Goal: Communication & Community: Answer question/provide support

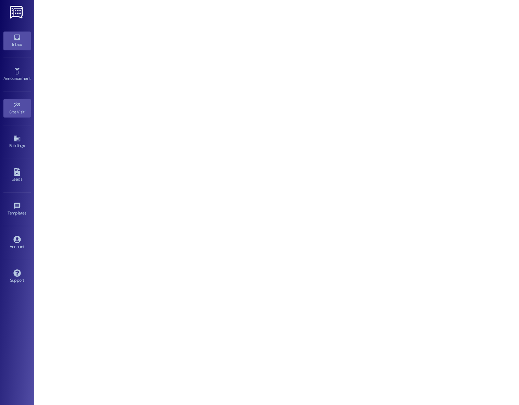
click at [20, 43] on div "Inbox" at bounding box center [17, 44] width 34 height 7
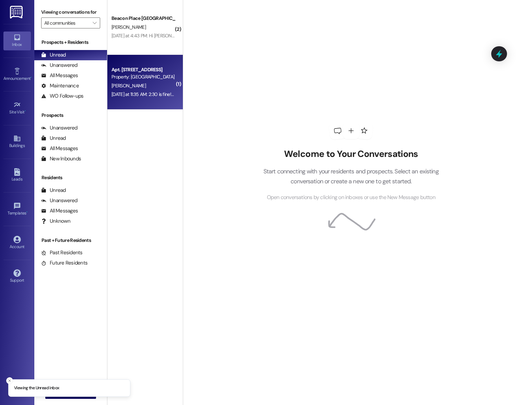
click at [144, 75] on div "Property: [GEOGRAPHIC_DATA] [GEOGRAPHIC_DATA]" at bounding box center [142, 76] width 63 height 7
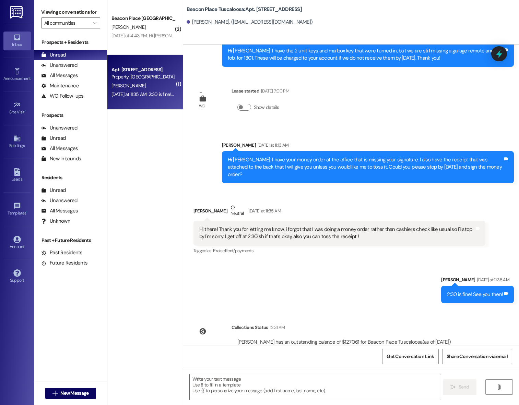
scroll to position [1444, 0]
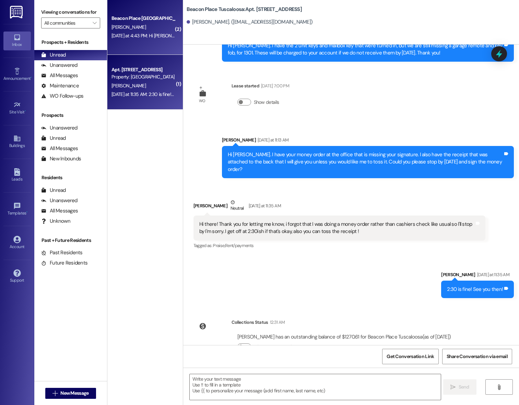
click at [152, 40] on div "Beacon Place Tuscaloosa Prospect P. mccoy Yesterday at 4:43 PM: Hi Parketha! Ju…" at bounding box center [144, 27] width 75 height 55
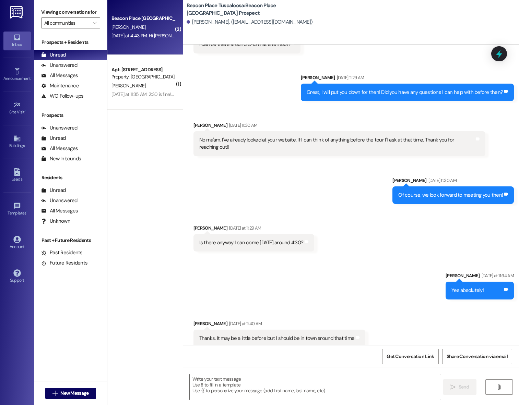
scroll to position [385, 0]
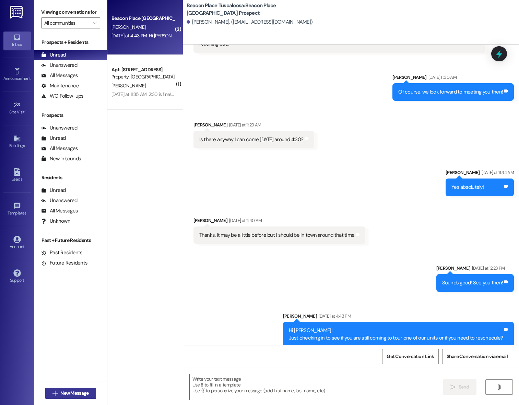
click at [60, 396] on span "New Message" at bounding box center [74, 393] width 28 height 7
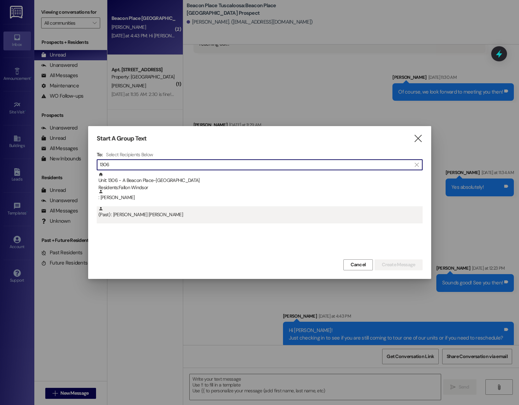
type input "1306"
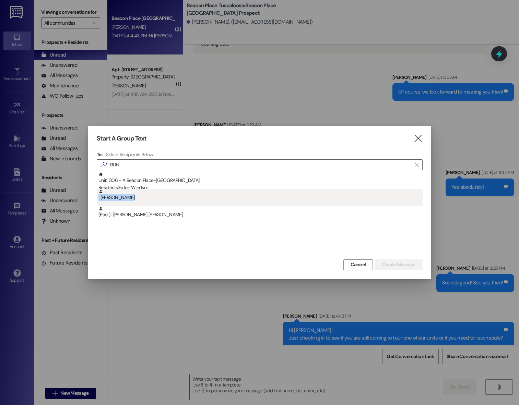
drag, startPoint x: 149, startPoint y: 206, endPoint x: 152, endPoint y: 193, distance: 14.0
click at [152, 192] on div "Unit: 1306 - A Beacon Place-Tuscaloosa Residents: Fallon Windsor : Fallon Winds…" at bounding box center [260, 197] width 326 height 51
click at [152, 193] on div ": Fallon Windsor" at bounding box center [260, 195] width 324 height 12
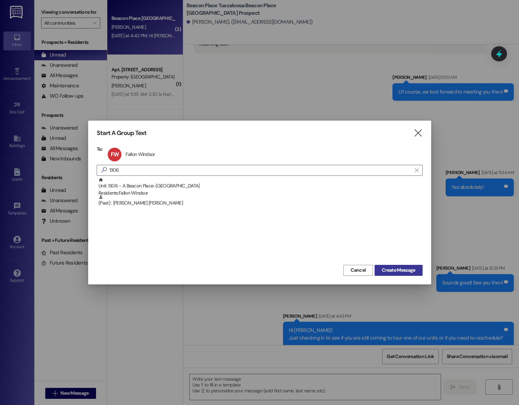
click at [410, 272] on span "Create Message" at bounding box center [398, 270] width 33 height 7
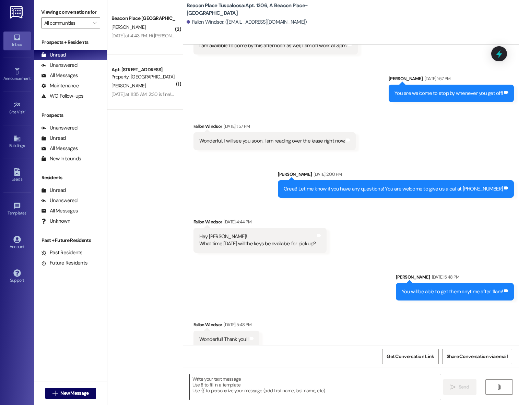
click at [273, 388] on textarea at bounding box center [315, 388] width 251 height 26
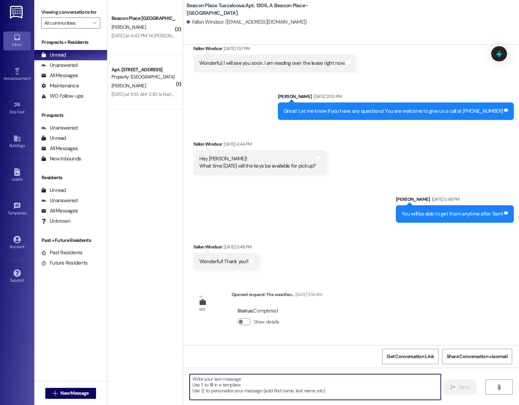
scroll to position [638, 0]
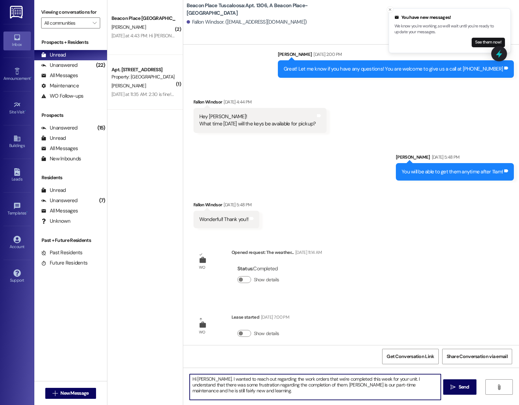
click at [298, 385] on textarea "Hi Fallon. I wanted to reach out regarding the work orders that we're completed…" at bounding box center [315, 388] width 251 height 26
click at [280, 390] on textarea "Hi Fallon. I wanted to reach out regarding the work orders that we're completed…" at bounding box center [315, 388] width 251 height 26
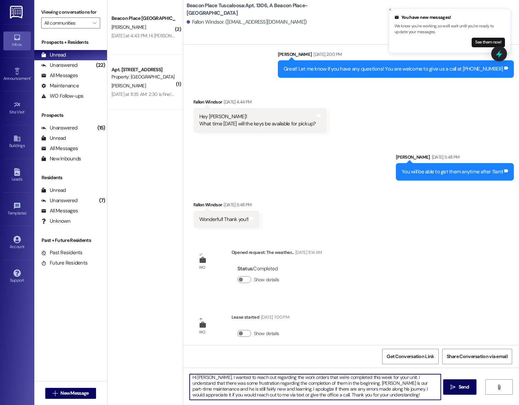
scroll to position [1, 0]
click at [281, 396] on textarea "Hi Fallon. I wanted to reach out regarding the work orders that we're completed…" at bounding box center [315, 388] width 251 height 26
click at [420, 396] on textarea "Hi Fallon. I wanted to reach out regarding the work orders that we're completed…" at bounding box center [315, 388] width 251 height 26
type textarea "Hi Fallon. I wanted to reach out regarding the work orders that we're completed…"
click at [457, 384] on span "Send" at bounding box center [463, 387] width 13 height 7
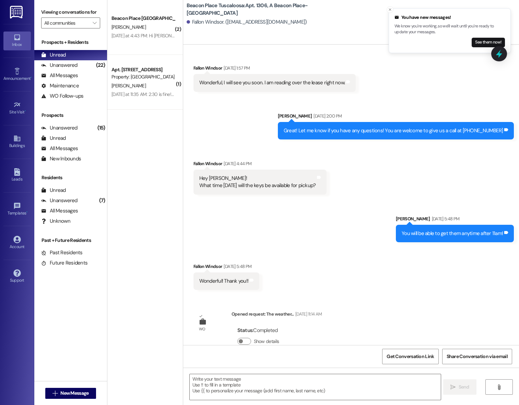
scroll to position [708, 0]
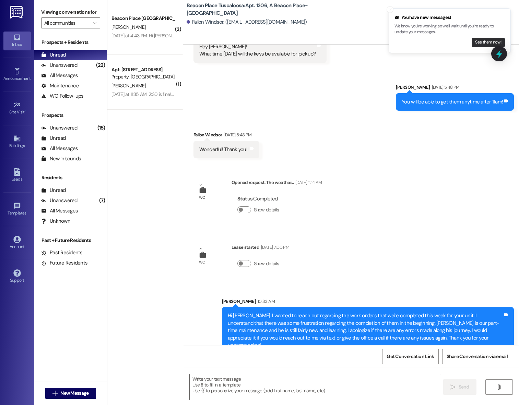
click at [482, 40] on button "See them now!" at bounding box center [488, 43] width 33 height 10
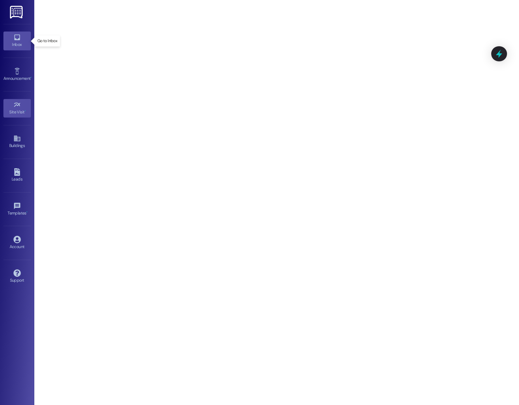
click at [10, 40] on link "Inbox" at bounding box center [16, 41] width 27 height 19
click at [10, 43] on div "Inbox" at bounding box center [17, 44] width 34 height 7
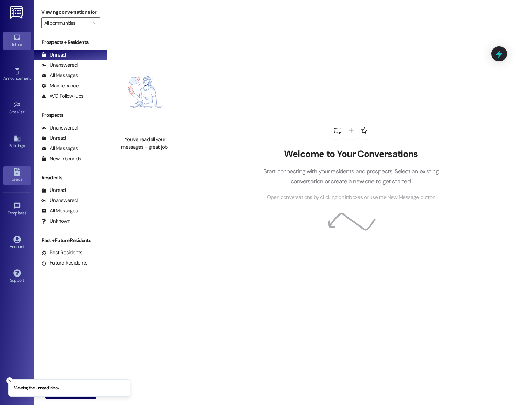
click at [20, 178] on div "Leads" at bounding box center [17, 179] width 34 height 7
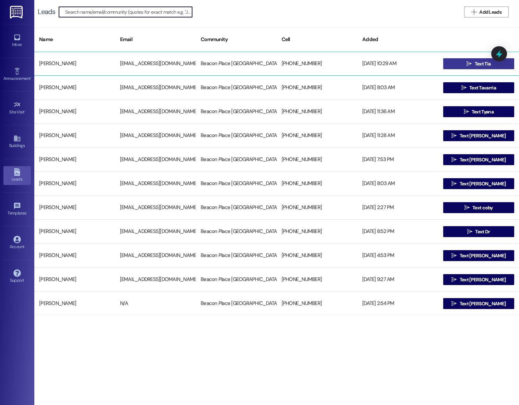
click at [458, 64] on button " Text Tia" at bounding box center [478, 63] width 71 height 11
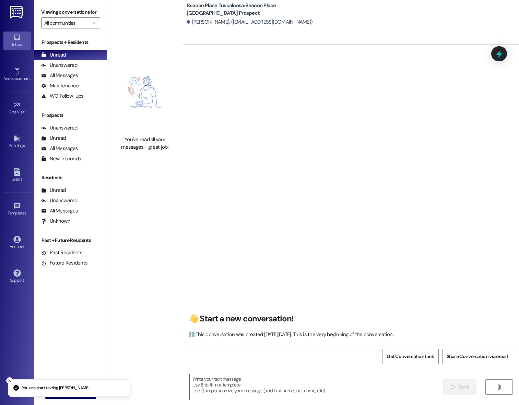
drag, startPoint x: 222, startPoint y: 382, endPoint x: 228, endPoint y: 348, distance: 34.1
click at [222, 382] on textarea at bounding box center [315, 388] width 251 height 26
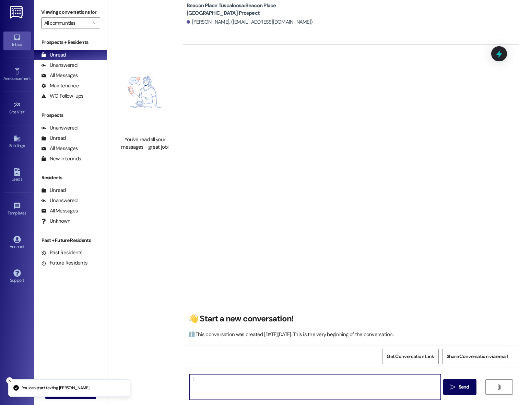
type textarea "!!"
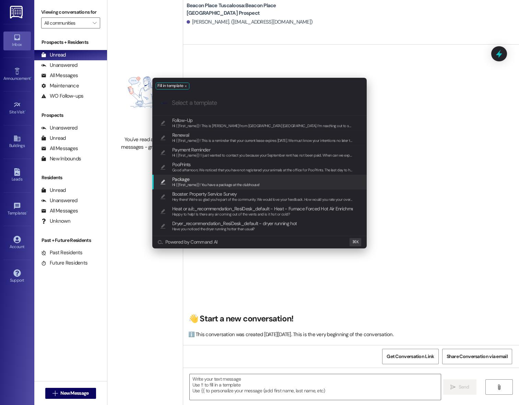
click at [437, 186] on div "Fill in template .cls-1{fill:#0a055f;}.cls-2{fill:#0cc4c4;} resideskLogoBlueOra…" at bounding box center [259, 202] width 519 height 405
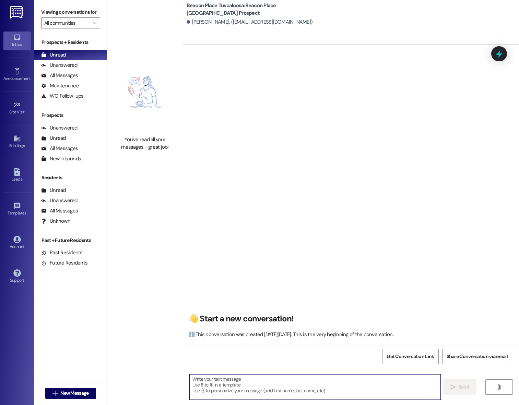
paste textarea "This is Summer from Beacon Place Northport. I saw that you’re interested in our…"
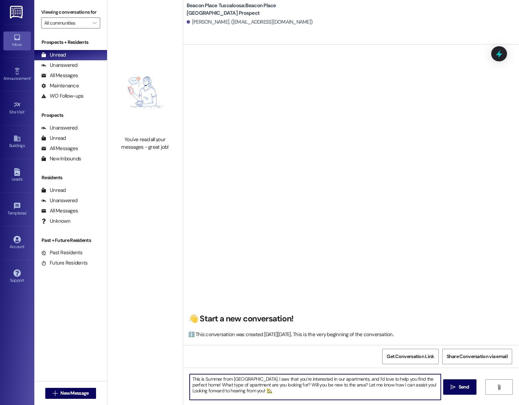
click at [213, 380] on textarea "This is Summer from Beacon Place Northport. I saw that you’re interested in our…" at bounding box center [315, 388] width 251 height 26
click at [212, 380] on textarea "This is Summer from Beacon Place Northport. I saw that you’re interested in our…" at bounding box center [315, 388] width 251 height 26
click at [190, 378] on textarea "This is Emma from Beacon Place Northport. I saw that you’re interested in our a…" at bounding box center [315, 388] width 251 height 26
click at [272, 380] on textarea "Hi Tia! This is Emma from Beacon Place Northport. I saw that you’re interested …" at bounding box center [315, 388] width 251 height 26
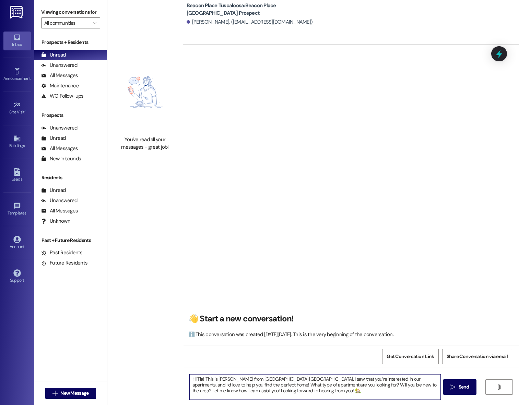
click at [342, 394] on textarea "Hi Tia! This is Emma from Beacon Place Tuscaloosa. I saw that you’re interested…" at bounding box center [315, 388] width 251 height 26
click at [325, 393] on textarea "Hi Tia! This is Emma from Beacon Place Tuscaloosa. I saw that you’re interested…" at bounding box center [315, 388] width 251 height 26
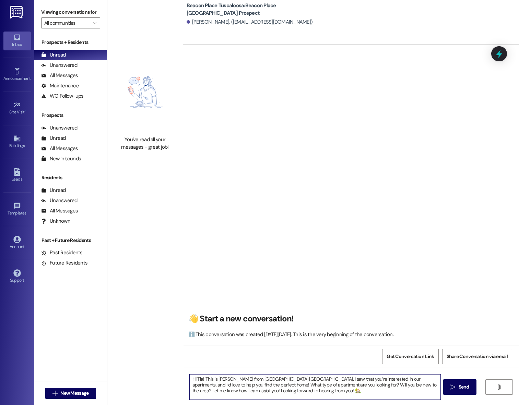
click at [200, 378] on textarea "Hi Tia! This is Emma from Beacon Place Tuscaloosa. I saw that you’re interested…" at bounding box center [315, 388] width 251 height 26
click at [306, 394] on textarea "Hi Tia, this is Emma from Beacon Place Tuscaloosa. I saw that you’re interested…" at bounding box center [315, 388] width 251 height 26
click at [336, 395] on textarea "Hi Tia, this is Emma from Beacon Place Tuscaloosa. I saw that you’re interested…" at bounding box center [315, 388] width 251 height 26
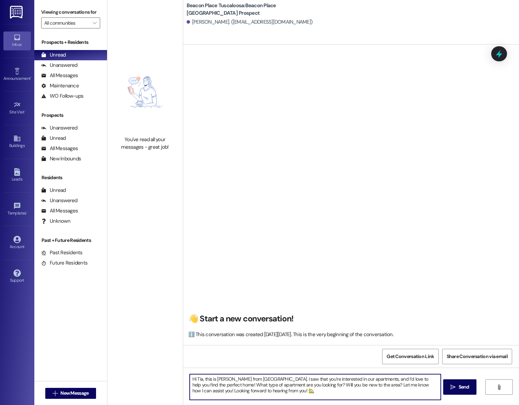
click at [336, 395] on textarea "Hi Tia, this is Emma from Beacon Place Tuscaloosa. I saw that you’re interested…" at bounding box center [315, 388] width 251 height 26
type textarea "Hi Tia, this is Emma from Beacon Place Tuscaloosa. I saw that you’re interested…"
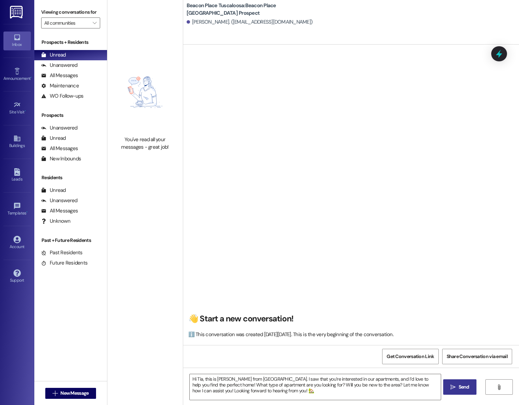
click at [462, 392] on button " Send" at bounding box center [459, 387] width 33 height 15
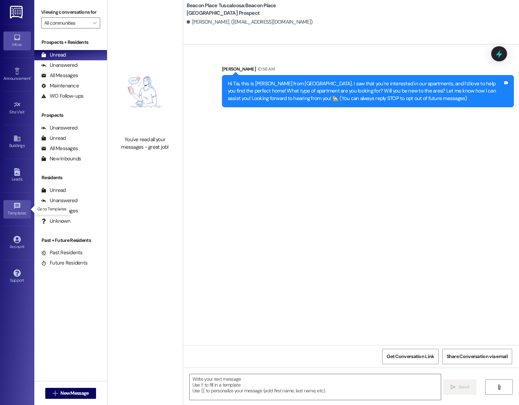
click at [16, 206] on icon at bounding box center [17, 206] width 6 height 6
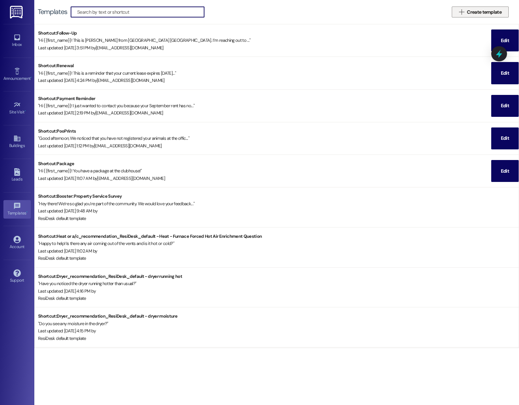
click at [475, 12] on span "Create template" at bounding box center [484, 12] width 35 height 7
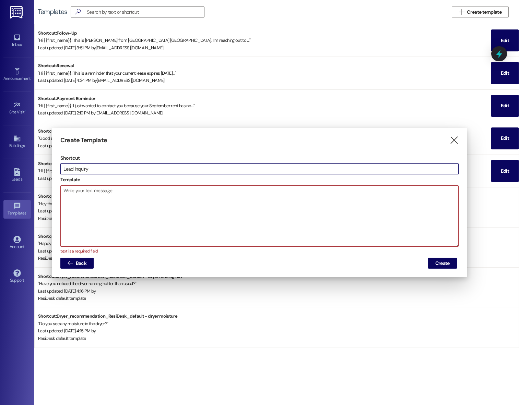
type input "Lead Inquiry"
click at [178, 202] on textarea at bounding box center [259, 216] width 397 height 61
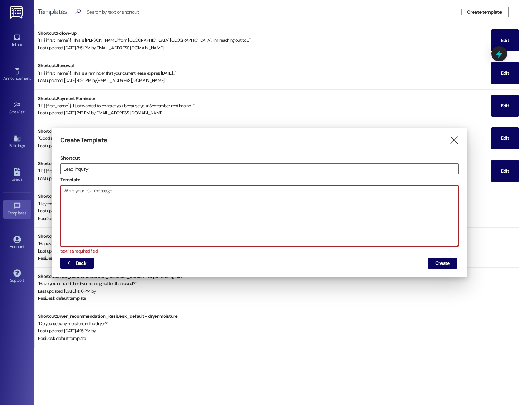
paste textarea "Hi Tia, this is Emma from Beacon Place Tuscaloosa. I saw that you’re interested…"
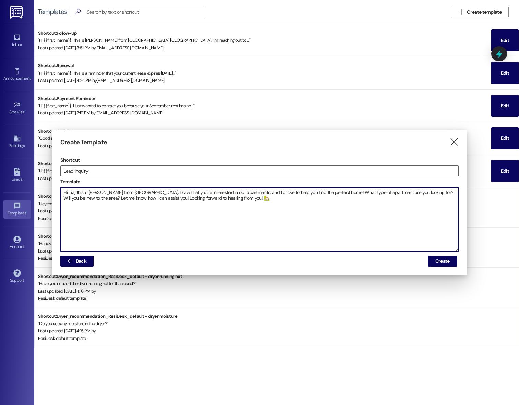
click at [74, 193] on textarea "Hi Tia, this is Emma from Beacon Place Tuscaloosa. I saw that you’re interested…" at bounding box center [259, 220] width 397 height 64
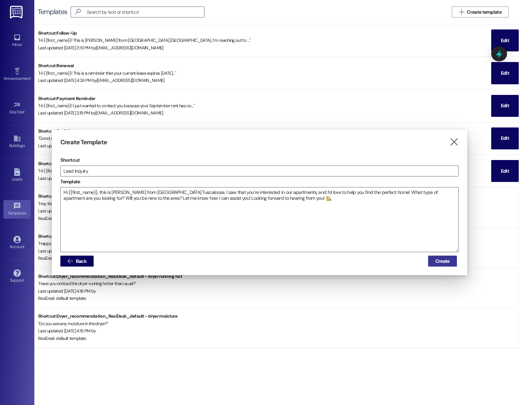
click at [444, 261] on span "Create" at bounding box center [442, 261] width 14 height 7
click at [325, 197] on textarea "Hi {{first_name}}, this is Emma from Beacon Place Tuscaloosa. I saw that you’re…" at bounding box center [259, 220] width 397 height 64
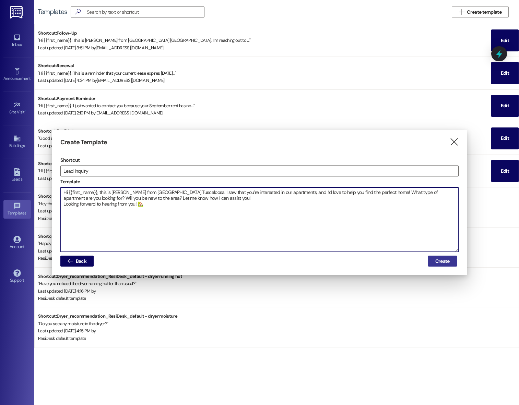
click at [232, 199] on textarea "Hi {{first_name}}, this is Emma from Beacon Place Tuscaloosa. I saw that you’re…" at bounding box center [259, 220] width 397 height 64
type textarea "Hi {{first_name}}, this is Emma from Beacon Place Tuscaloosa. I saw that you’re…"
click at [449, 261] on span "Create" at bounding box center [442, 261] width 14 height 7
click at [98, 192] on textarea "Hi {{first_name}}, this is Emma from Beacon Place Tuscaloosa. I saw that you’re…" at bounding box center [259, 220] width 397 height 64
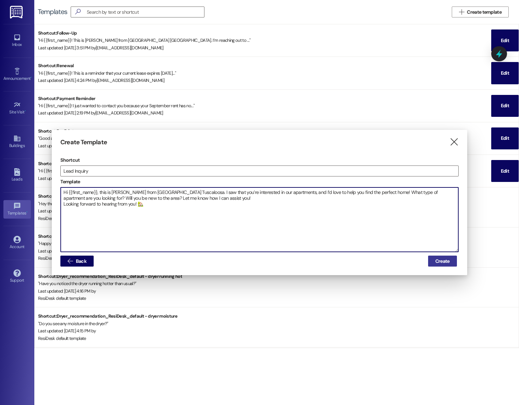
click at [98, 192] on textarea "Hi {{first_name}}, this is Emma from Beacon Place Tuscaloosa. I saw that you’re…" at bounding box center [259, 220] width 397 height 64
click at [151, 206] on textarea "Hi {{first_name}}, this is Emma from Beacon Place Tuscaloosa. I saw that you’re…" at bounding box center [259, 220] width 397 height 64
drag, startPoint x: 152, startPoint y: 207, endPoint x: 57, endPoint y: 187, distance: 97.1
click at [57, 187] on div "Create Template  Shortcut Lead Inquiry Template Hi {{first_name}}, this is Emm…" at bounding box center [259, 203] width 415 height 146
click at [188, 219] on textarea "Hi {{first_name}}, this is Emma from Beacon Place Tuscaloosa. I saw that you’re…" at bounding box center [259, 220] width 397 height 64
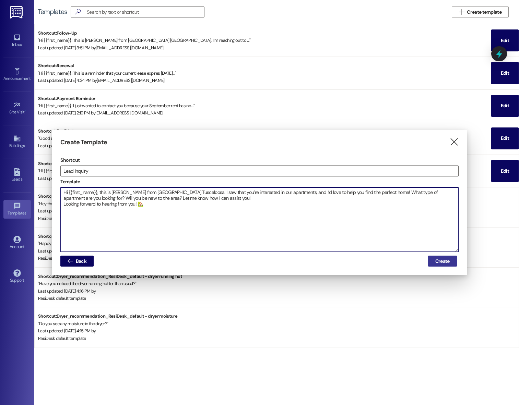
click at [449, 261] on span "Create" at bounding box center [442, 261] width 17 height 7
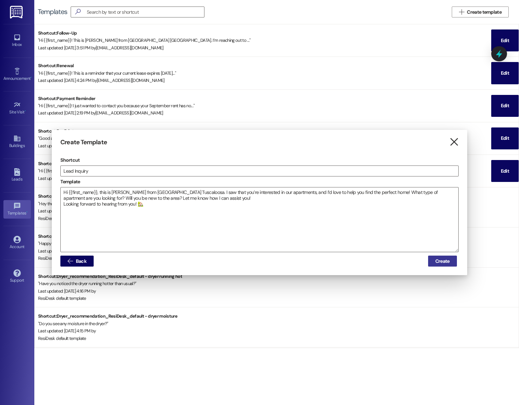
click at [455, 144] on icon "" at bounding box center [453, 142] width 9 height 7
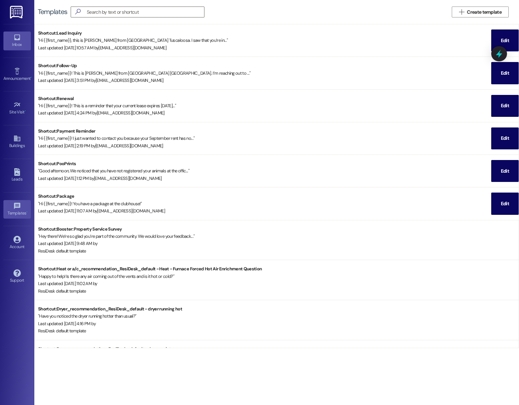
click at [28, 46] on div "Inbox" at bounding box center [17, 44] width 34 height 7
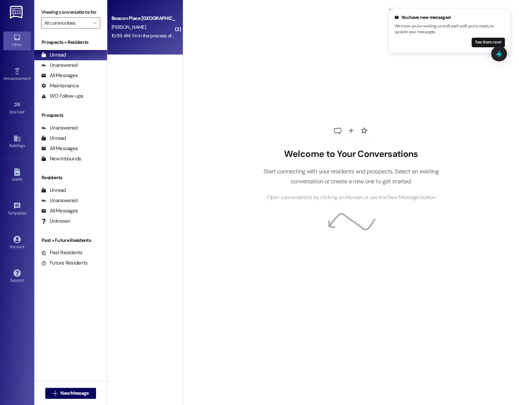
click at [124, 13] on div "Beacon Place Tuscaloosa Prospect [PERSON_NAME] 10:59 AM: I'm in the process of …" at bounding box center [144, 27] width 75 height 55
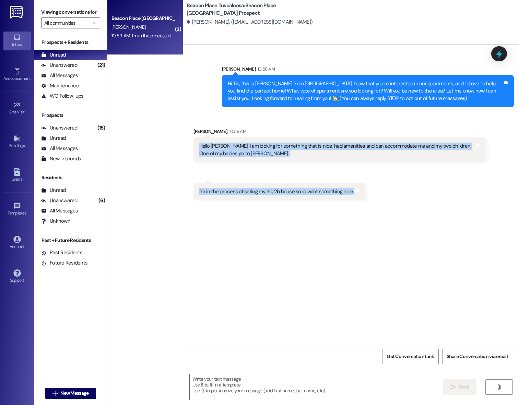
drag, startPoint x: 194, startPoint y: 145, endPoint x: 347, endPoint y: 198, distance: 161.5
click at [347, 198] on div "Received via SMS [PERSON_NAME] 10:59 AM Hello [PERSON_NAME], I am looking for s…" at bounding box center [351, 159] width 336 height 93
copy div "Hello [PERSON_NAME], I am looking for something that is nice, had amenities and…"
click at [344, 171] on div "Received via SMS [PERSON_NAME] 10:59 AM Hello [PERSON_NAME], I am looking for s…" at bounding box center [351, 159] width 336 height 93
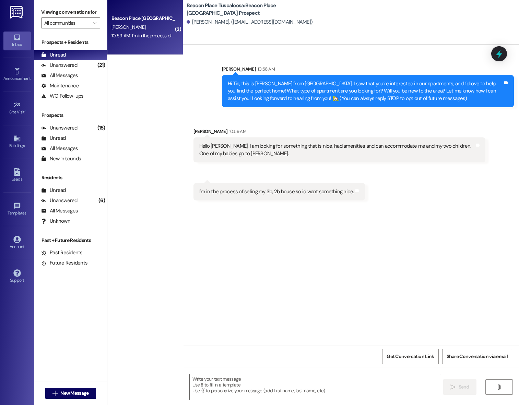
click at [285, 392] on textarea at bounding box center [315, 388] width 251 height 26
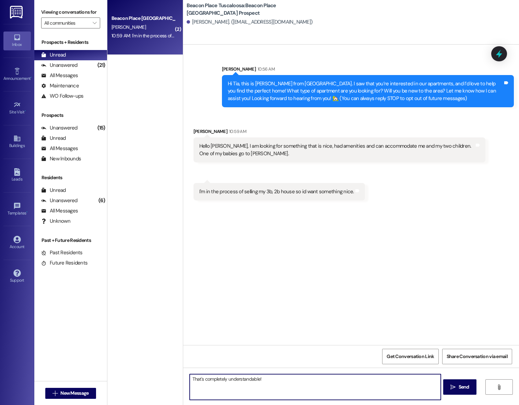
paste textarea "Living at [GEOGRAPHIC_DATA] offers many conveniences, such as the 40,000-gallon…"
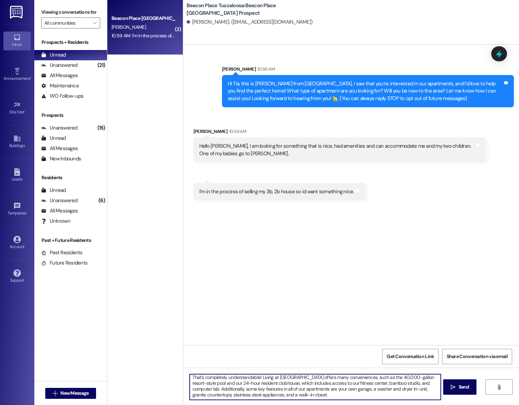
scroll to position [8, 0]
type textarea "That's completely understandable! Living at [GEOGRAPHIC_DATA] offers many conve…"
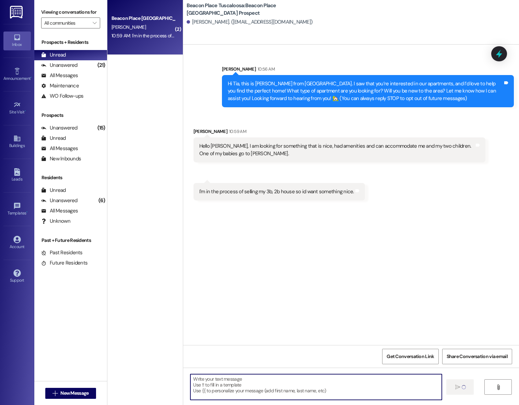
scroll to position [0, 0]
